Goal: Find specific page/section

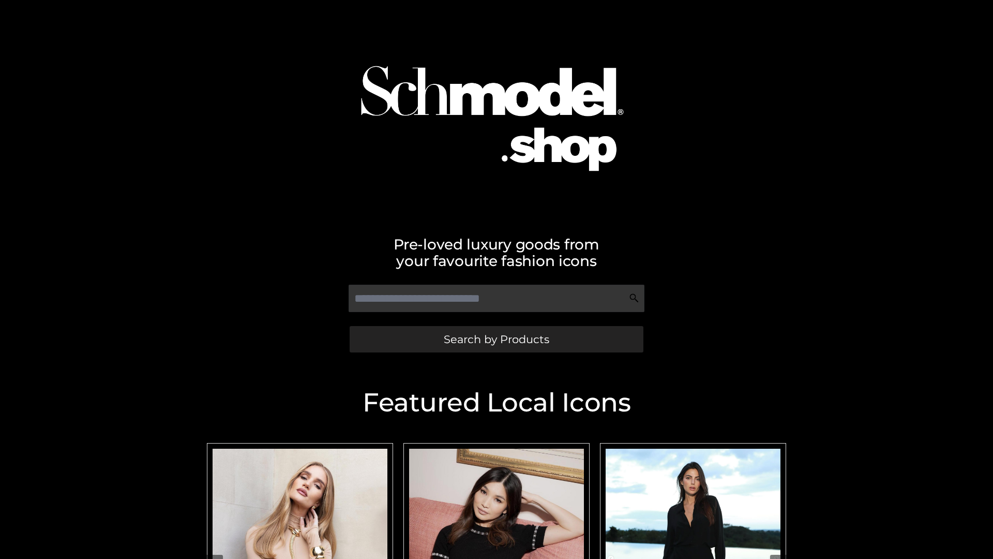
click at [496, 339] on span "Search by Products" at bounding box center [497, 339] width 106 height 11
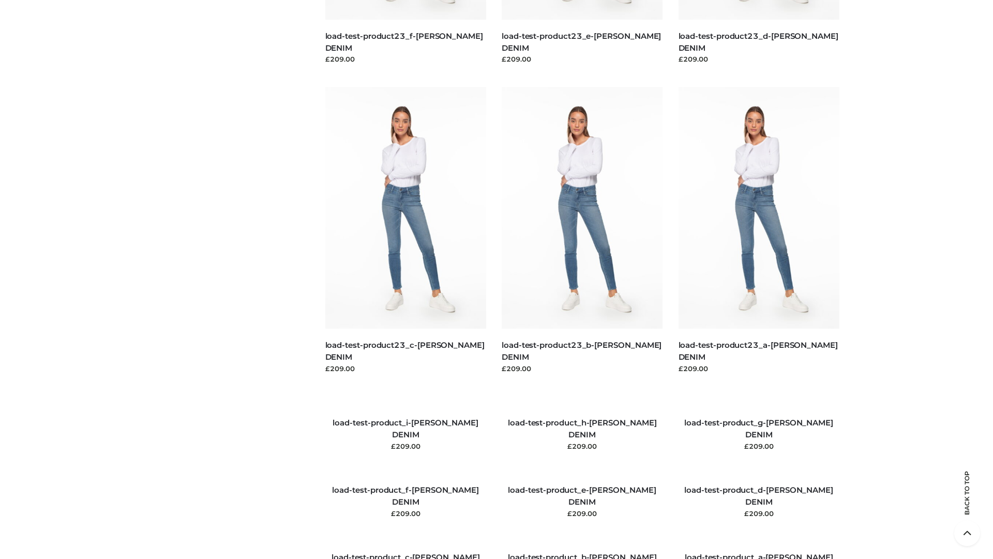
scroll to position [1186, 0]
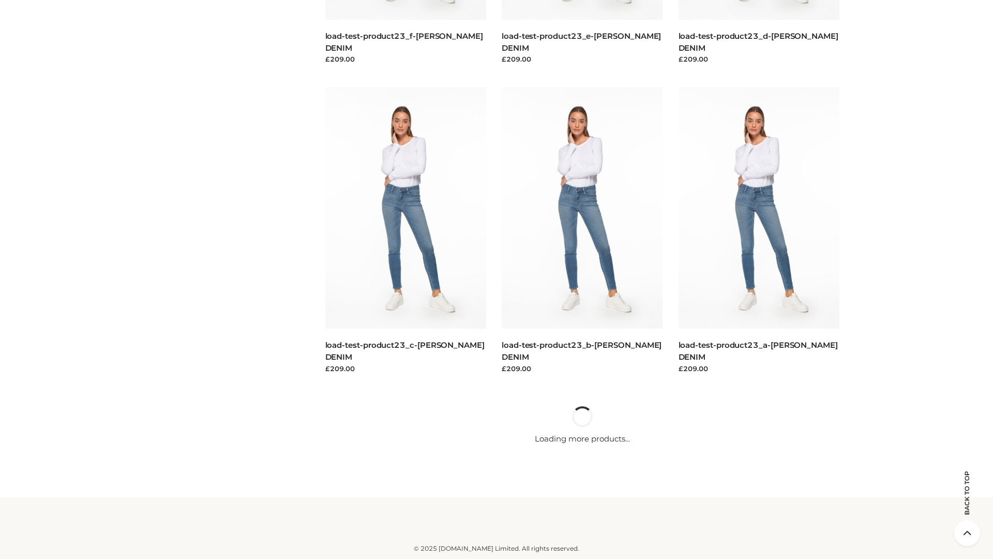
scroll to position [907, 0]
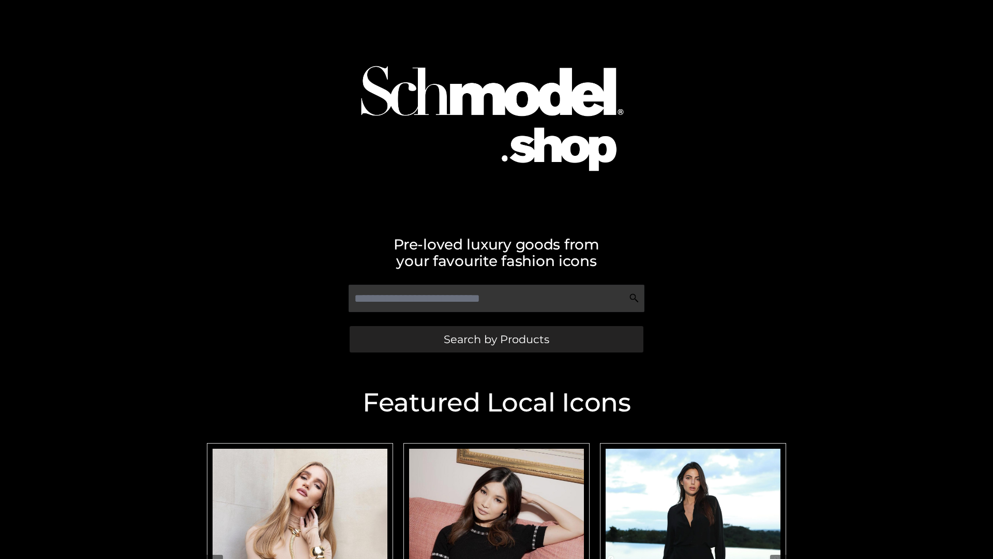
click at [496, 339] on span "Search by Products" at bounding box center [497, 339] width 106 height 11
